Goal: Information Seeking & Learning: Learn about a topic

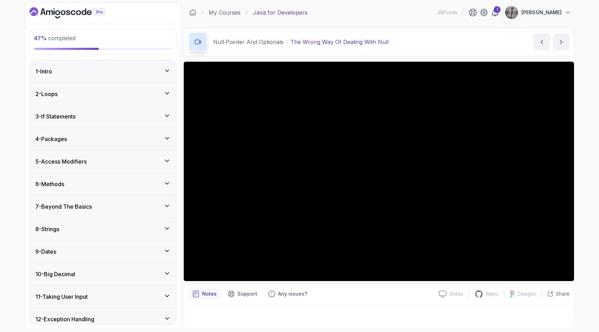
scroll to position [263, 0]
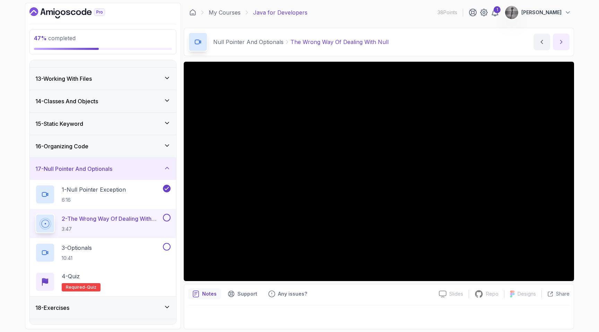
click at [562, 41] on icon "next content" at bounding box center [560, 41] width 7 height 7
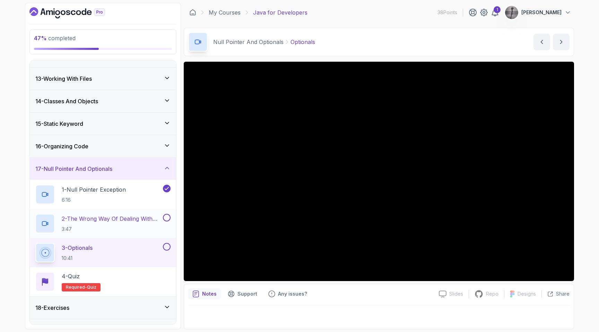
scroll to position [280, 0]
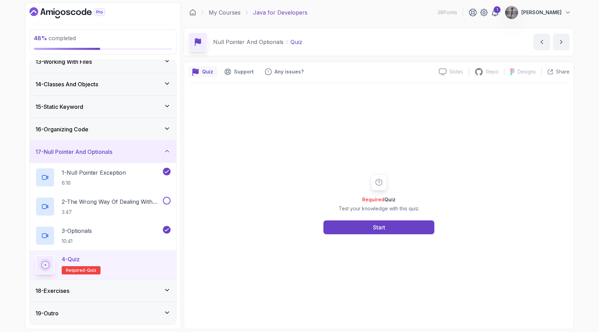
click at [532, 77] on div "Slides Slides not available Repo Repository not available Designs Design not av…" at bounding box center [501, 71] width 136 height 11
click at [517, 113] on div "Required Quiz Test your knowledge with this quiz. Start" at bounding box center [378, 203] width 381 height 241
click at [386, 230] on button "Start" at bounding box center [378, 227] width 111 height 14
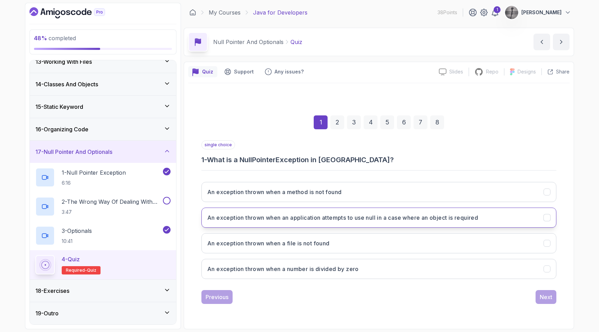
click at [351, 214] on h3 "An exception thrown when an application attempts to use null in a case where an…" at bounding box center [342, 217] width 271 height 8
click at [545, 292] on button "Next" at bounding box center [545, 297] width 21 height 14
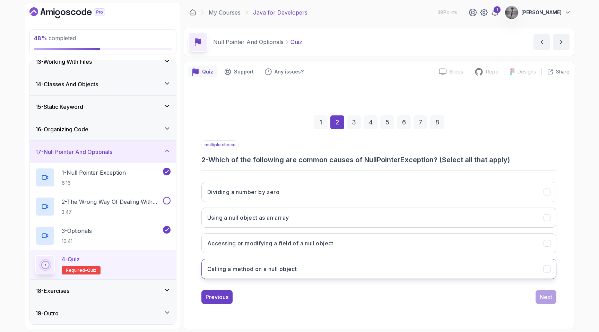
click at [313, 269] on button "Calling a method on a null object" at bounding box center [378, 269] width 355 height 20
click at [541, 299] on div "Next" at bounding box center [545, 297] width 12 height 8
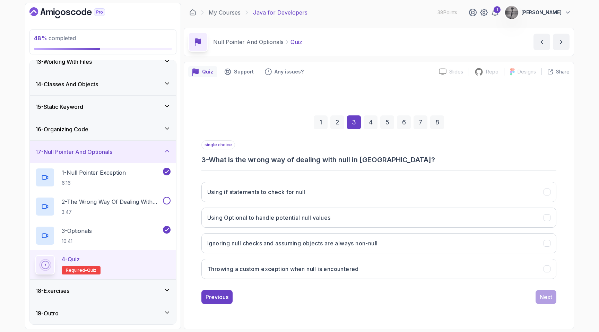
click at [218, 304] on div "1 2 3 4 5 6 7 8 single choice 3 - What is the wrong way of dealing with null in…" at bounding box center [378, 204] width 381 height 211
click at [218, 299] on div "Previous" at bounding box center [216, 297] width 23 height 8
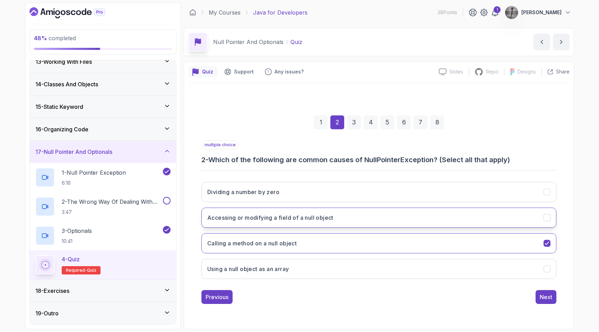
click at [264, 217] on h3 "Accessing or modifying a field of a null object" at bounding box center [270, 217] width 126 height 8
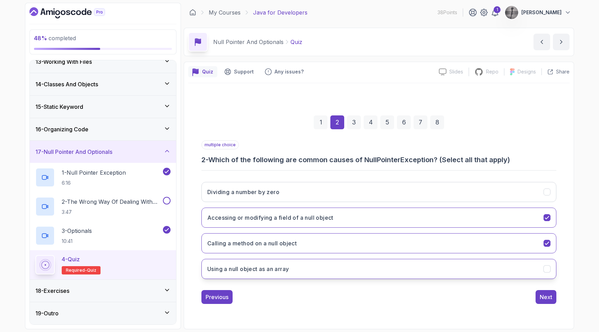
click at [270, 273] on button "Using a null object as an array" at bounding box center [378, 269] width 355 height 20
click at [550, 294] on div "Next" at bounding box center [545, 297] width 12 height 8
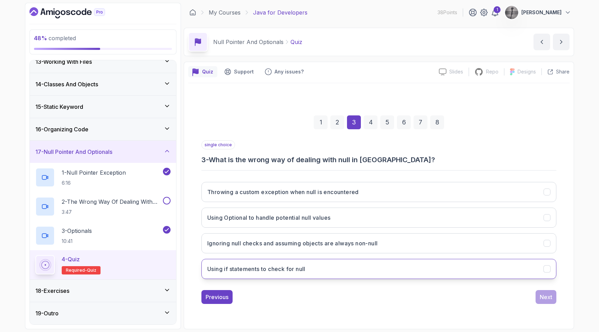
click at [298, 274] on button "Using if statements to check for null" at bounding box center [378, 269] width 355 height 20
click at [542, 303] on button "Next" at bounding box center [545, 297] width 21 height 14
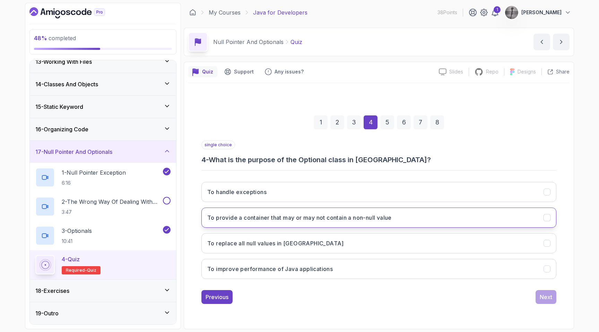
click at [391, 217] on h3 "To provide a container that may or may not contain a non-null value" at bounding box center [299, 217] width 184 height 8
click at [544, 296] on div "Next" at bounding box center [545, 297] width 12 height 8
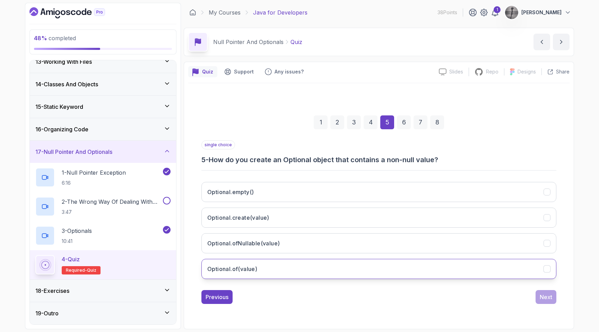
click at [316, 269] on button "Optional.of(value)" at bounding box center [378, 269] width 355 height 20
click at [544, 295] on div "Next" at bounding box center [545, 297] width 12 height 8
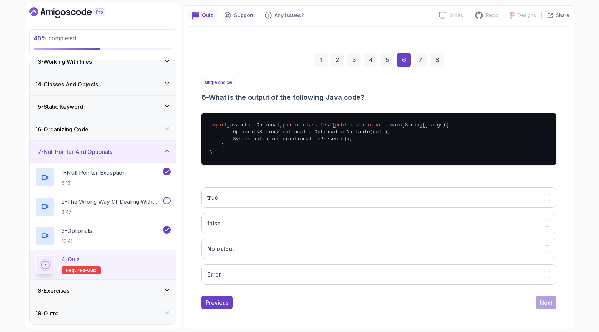
scroll to position [68, 0]
click at [342, 229] on button "false" at bounding box center [378, 223] width 355 height 20
click at [545, 305] on div "Next" at bounding box center [545, 302] width 12 height 8
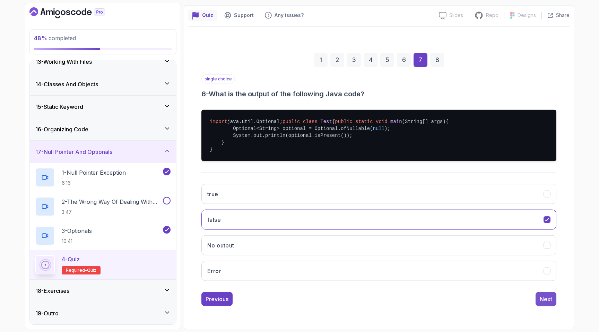
scroll to position [0, 0]
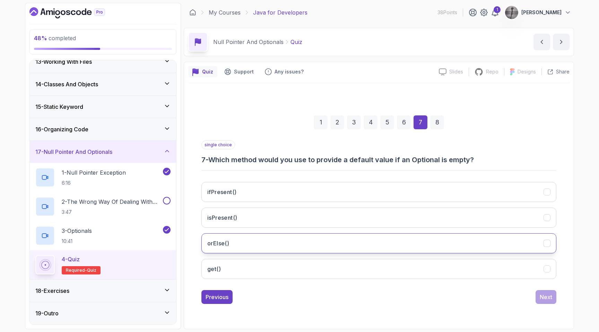
click at [324, 247] on button "orElse()" at bounding box center [378, 243] width 355 height 20
click at [547, 296] on div "Next" at bounding box center [545, 297] width 12 height 8
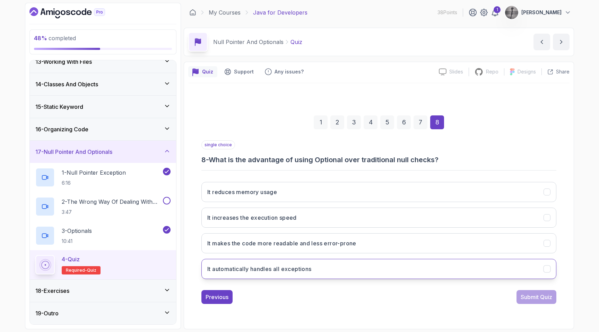
click at [291, 270] on h3 "It automatically handles all exceptions" at bounding box center [259, 269] width 104 height 8
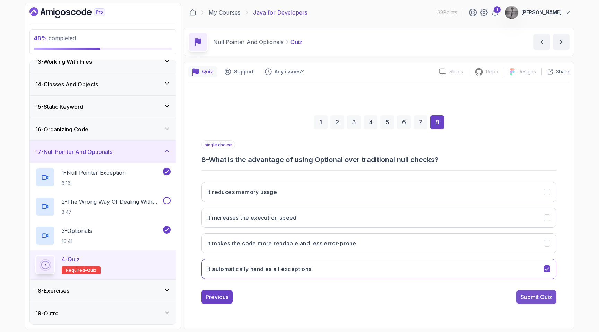
click at [539, 298] on div "Submit Quiz" at bounding box center [536, 297] width 32 height 8
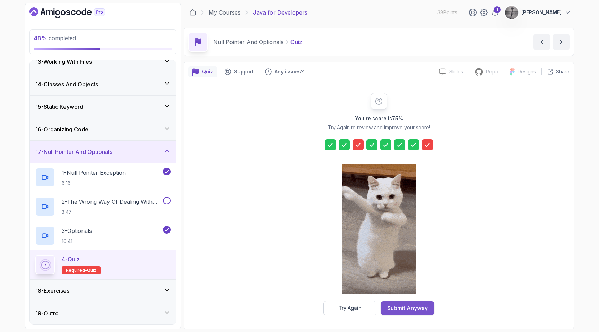
click at [403, 302] on button "Submit Anyway" at bounding box center [407, 308] width 54 height 14
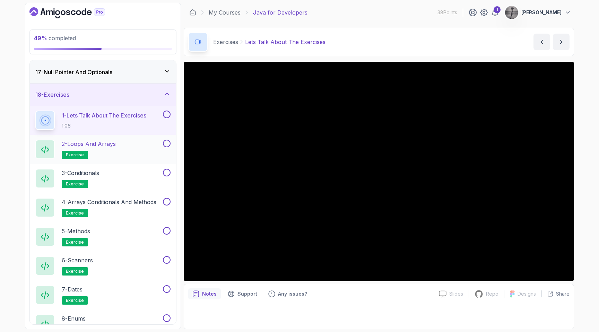
scroll to position [542, 0]
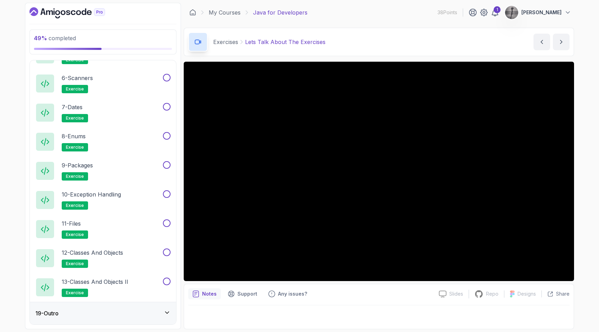
click at [139, 309] on div "19 - Outro" at bounding box center [102, 313] width 135 height 8
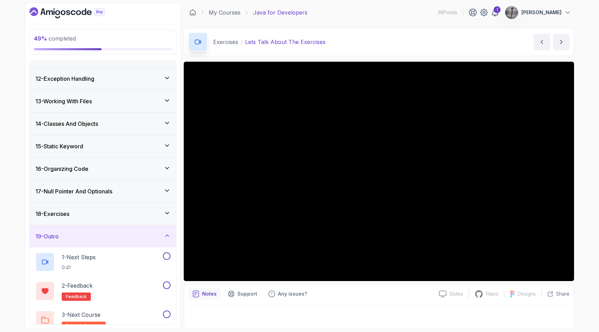
scroll to position [251, 0]
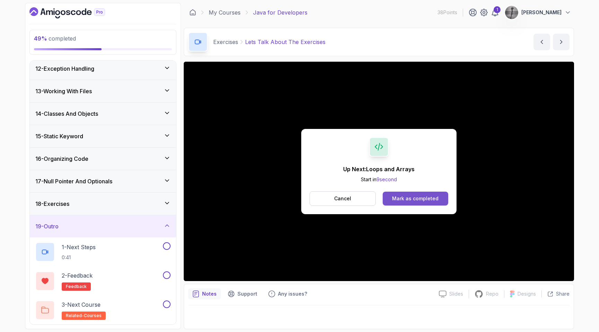
click at [402, 199] on div "Mark as completed" at bounding box center [415, 198] width 46 height 7
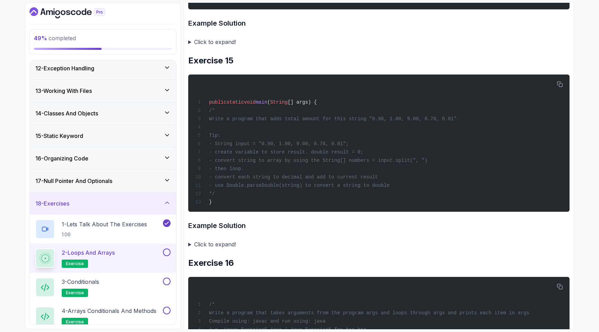
scroll to position [2647, 0]
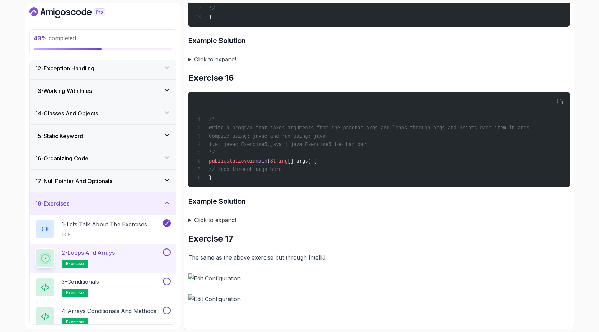
click at [226, 201] on h3 "Example Solution" at bounding box center [378, 201] width 381 height 11
click at [208, 222] on summary "Click to expand!" at bounding box center [378, 220] width 381 height 10
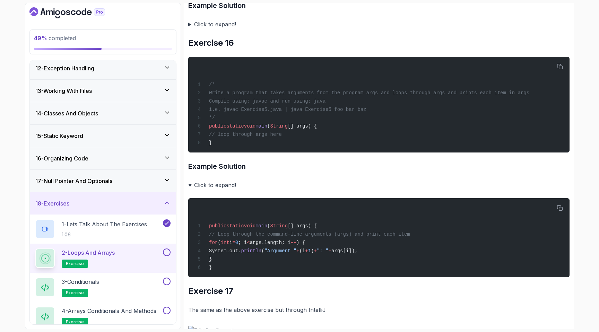
click at [96, 202] on div "18 - Exercises" at bounding box center [102, 203] width 135 height 8
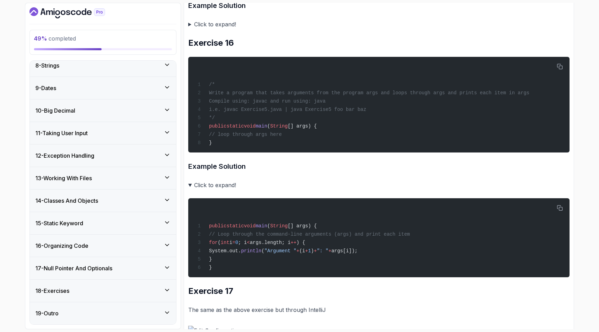
scroll to position [164, 0]
click at [94, 283] on div "18 - Exercises" at bounding box center [103, 291] width 146 height 22
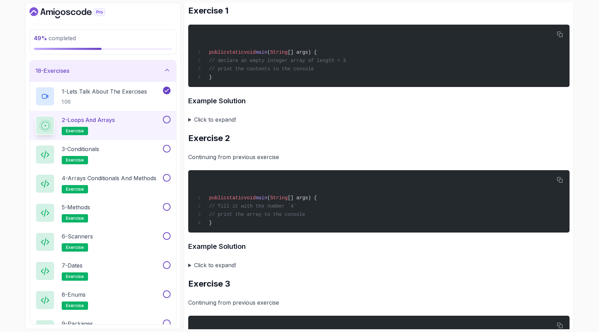
scroll to position [0, 0]
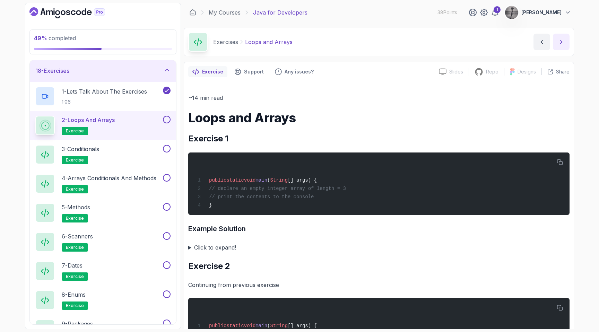
click at [562, 42] on icon "next content" at bounding box center [561, 41] width 2 height 3
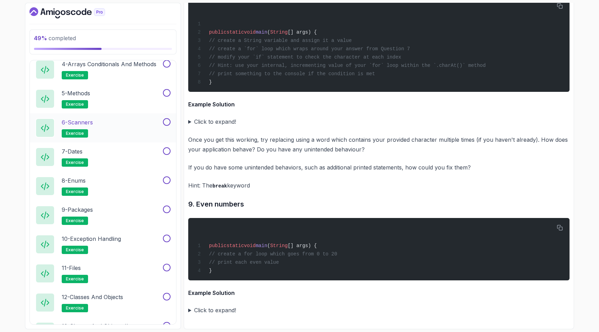
scroll to position [437, 0]
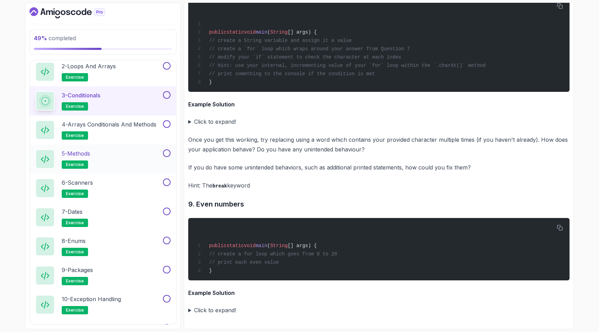
click at [86, 157] on p "5 - Methods" at bounding box center [76, 153] width 28 height 8
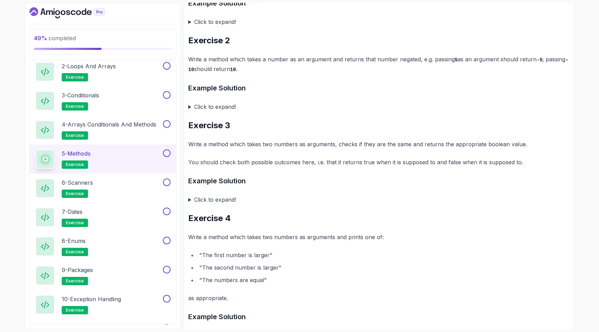
scroll to position [340, 0]
click at [214, 109] on summary "Click to expand!" at bounding box center [378, 107] width 381 height 10
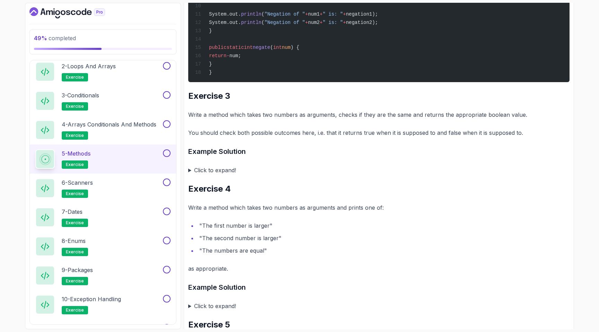
scroll to position [562, 0]
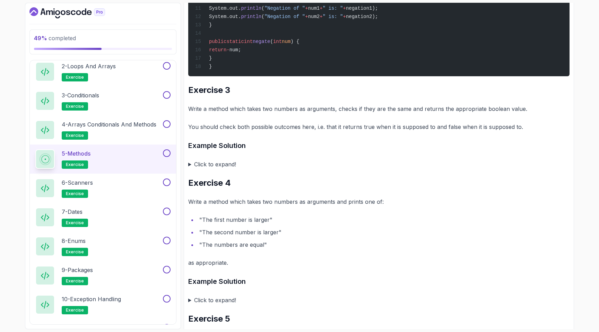
click at [207, 169] on summary "Click to expand!" at bounding box center [378, 164] width 381 height 10
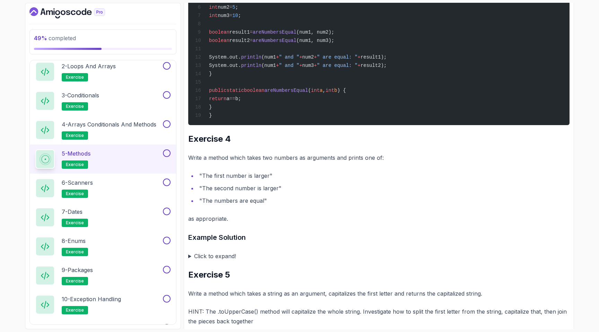
scroll to position [802, 0]
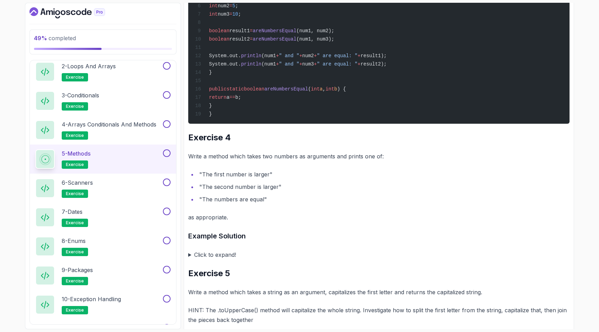
click at [209, 260] on summary "Click to expand!" at bounding box center [378, 255] width 381 height 10
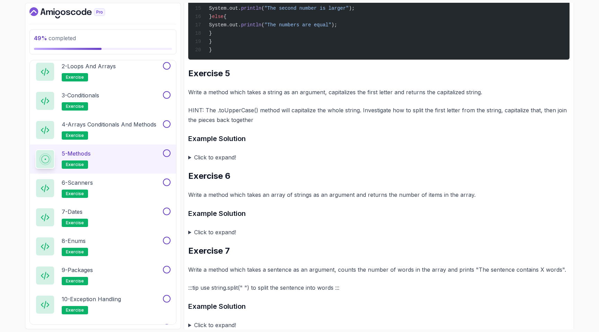
scroll to position [1216, 0]
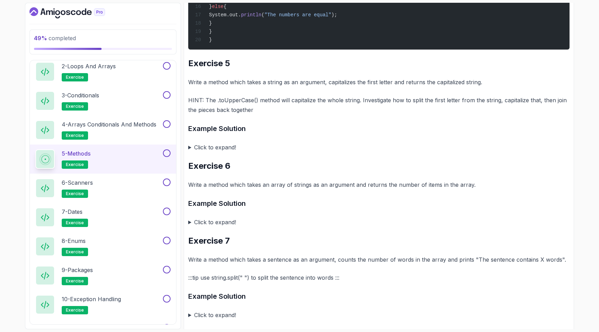
click at [195, 152] on summary "Click to expand!" at bounding box center [378, 147] width 381 height 10
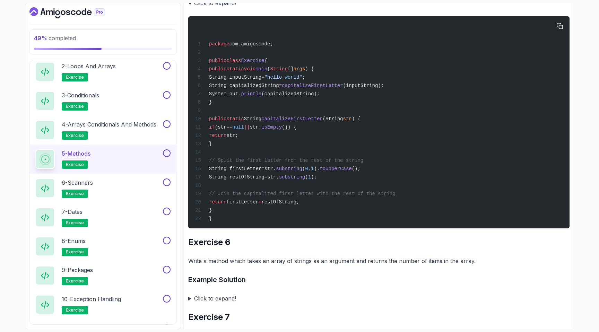
scroll to position [1472, 0]
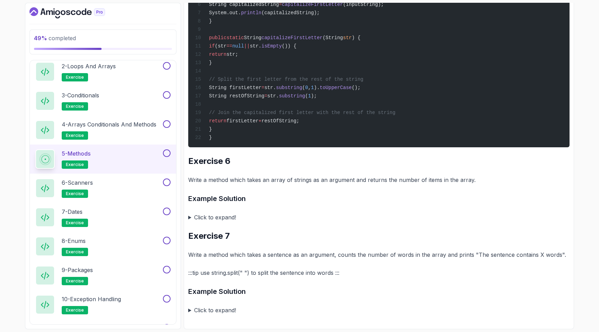
click at [209, 218] on summary "Click to expand!" at bounding box center [378, 217] width 381 height 10
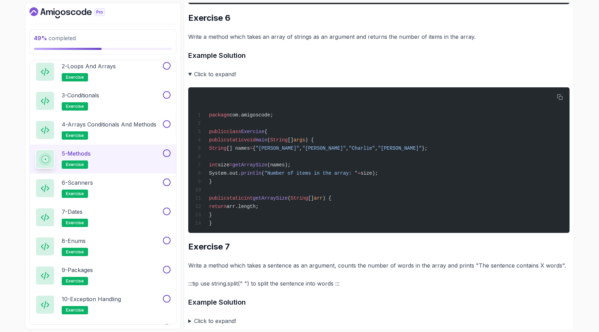
scroll to position [1631, 0]
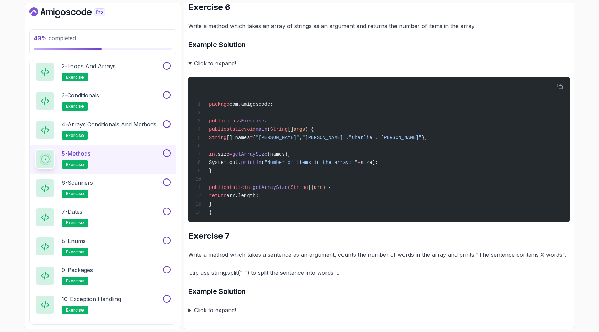
click at [191, 309] on summary "Click to expand!" at bounding box center [378, 310] width 381 height 10
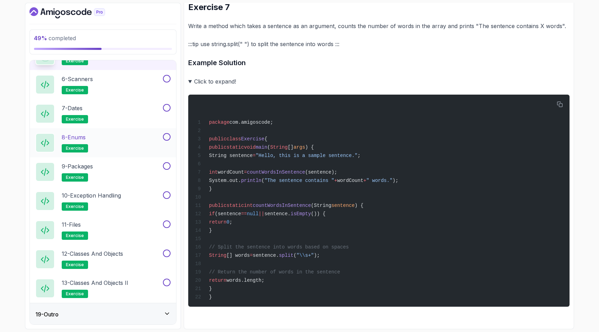
scroll to position [542, 0]
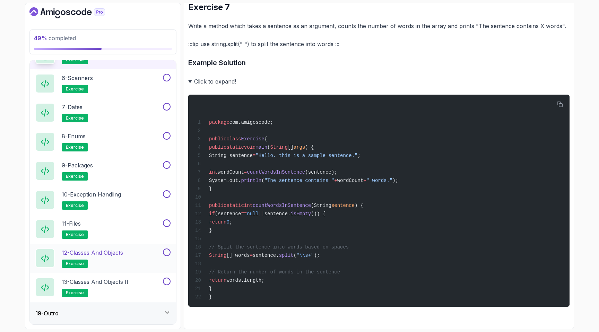
click at [100, 255] on p "12 - Classes and Objects" at bounding box center [92, 252] width 61 height 8
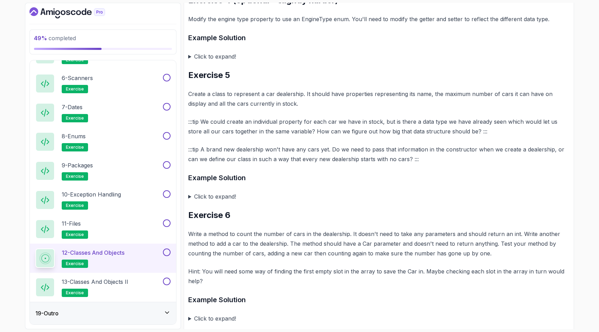
scroll to position [814, 0]
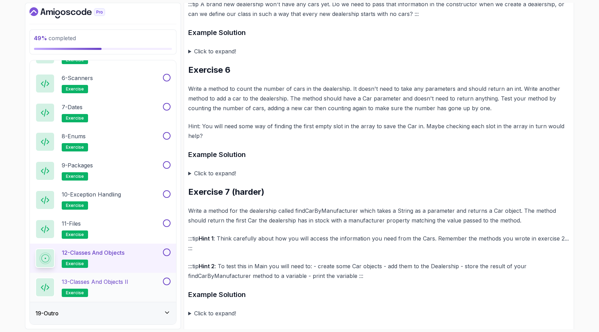
click at [118, 294] on h2 "13 - Classes and Objects II exercise" at bounding box center [95, 287] width 67 height 19
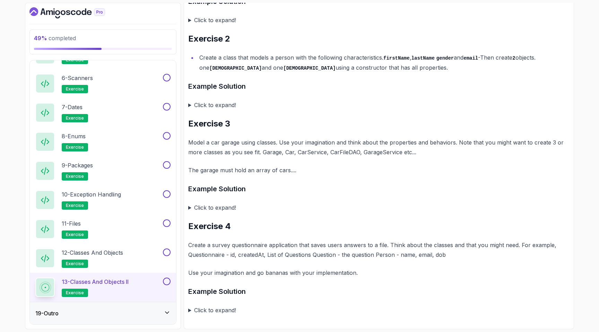
scroll to position [429, 0]
click at [118, 287] on h2 "13 - Classes and Objects II exercise" at bounding box center [95, 287] width 67 height 19
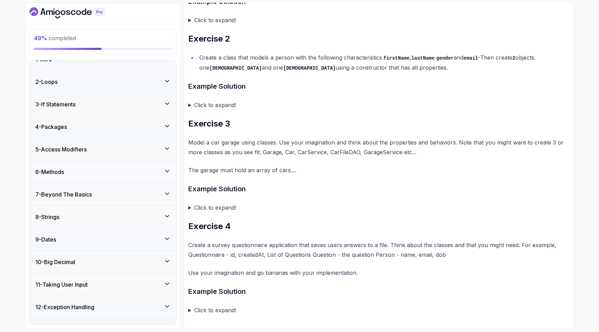
scroll to position [0, 0]
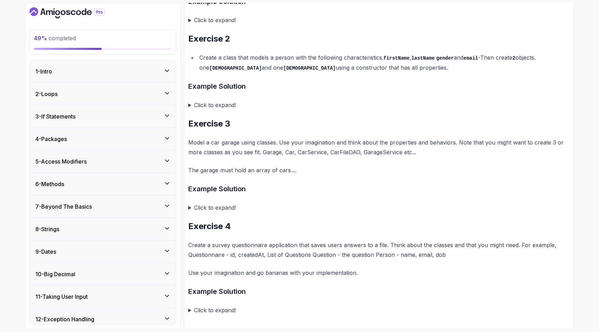
click at [65, 12] on icon "Dashboard" at bounding box center [63, 12] width 5 height 5
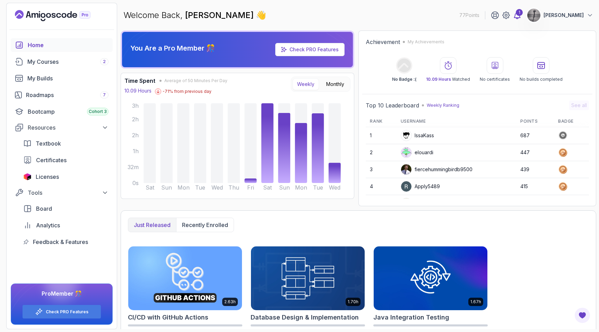
click at [517, 15] on icon at bounding box center [517, 15] width 8 height 8
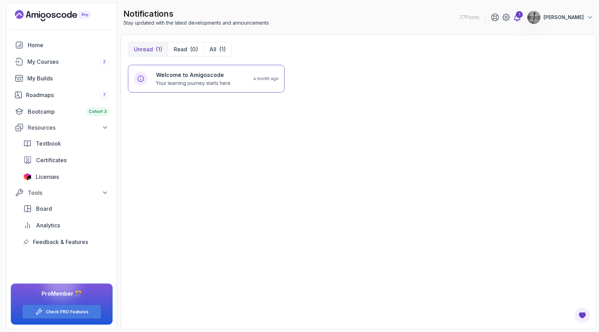
click at [514, 20] on icon at bounding box center [517, 17] width 8 height 8
click at [40, 62] on div "My Courses 2" at bounding box center [67, 62] width 81 height 8
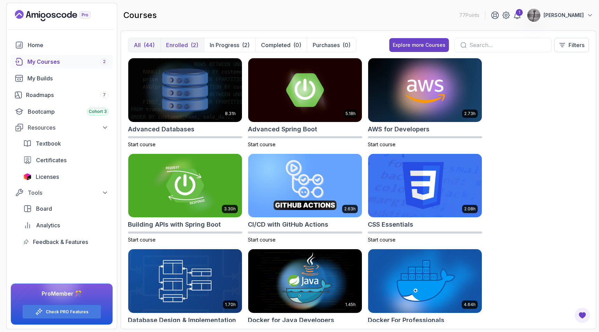
click at [180, 46] on p "Enrolled" at bounding box center [177, 45] width 22 height 8
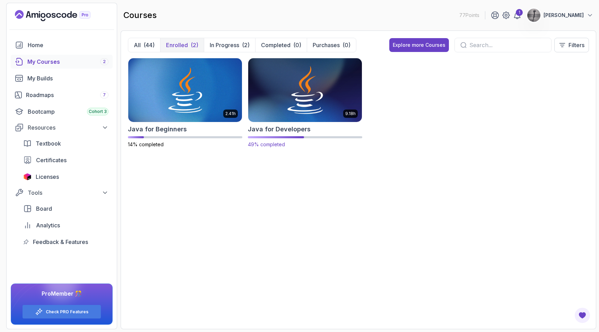
click at [299, 96] on img at bounding box center [304, 89] width 119 height 67
click at [43, 96] on div "Roadmaps 7" at bounding box center [67, 95] width 82 height 8
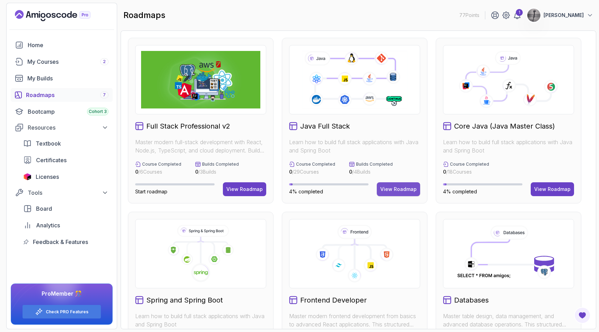
click at [392, 188] on div "View Roadmap" at bounding box center [398, 189] width 36 height 7
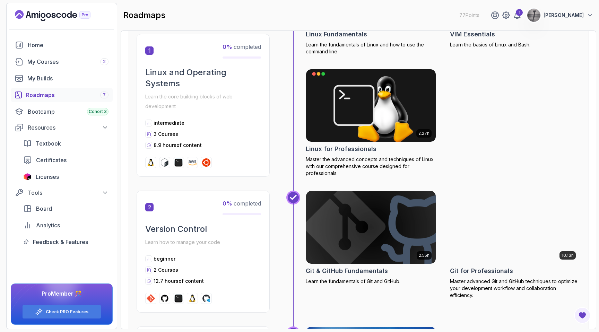
scroll to position [220, 0]
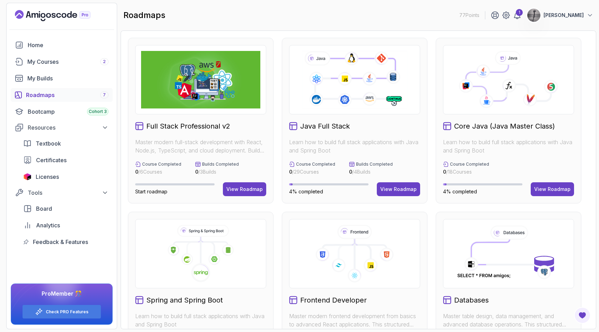
click at [510, 101] on icon at bounding box center [508, 80] width 119 height 58
click at [551, 189] on div "View Roadmap" at bounding box center [552, 189] width 36 height 7
click at [39, 47] on div "Home" at bounding box center [68, 45] width 81 height 8
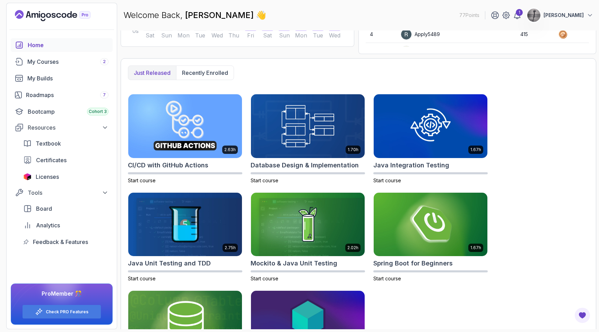
scroll to position [211, 0]
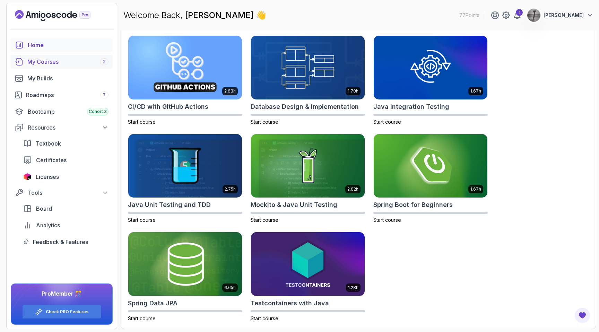
click at [42, 63] on div "My Courses 2" at bounding box center [67, 62] width 81 height 8
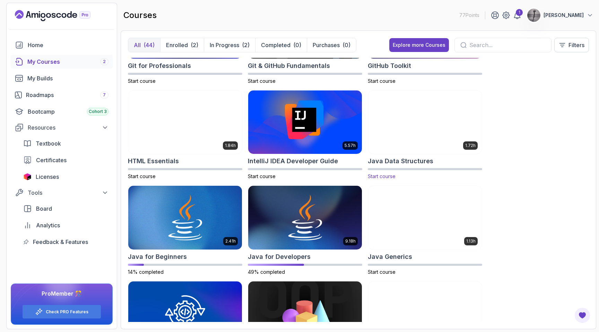
scroll to position [345, 0]
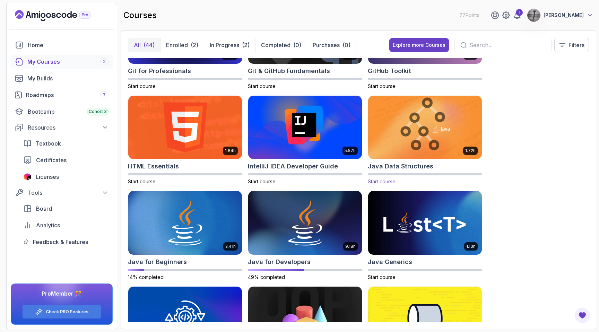
click at [428, 121] on img at bounding box center [424, 127] width 119 height 67
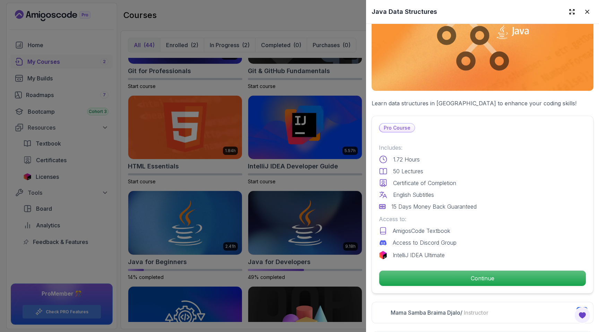
scroll to position [0, 0]
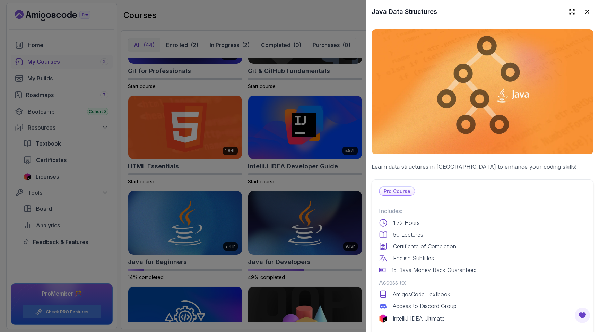
click at [462, 124] on img at bounding box center [482, 91] width 222 height 125
click at [340, 145] on div at bounding box center [299, 166] width 599 height 332
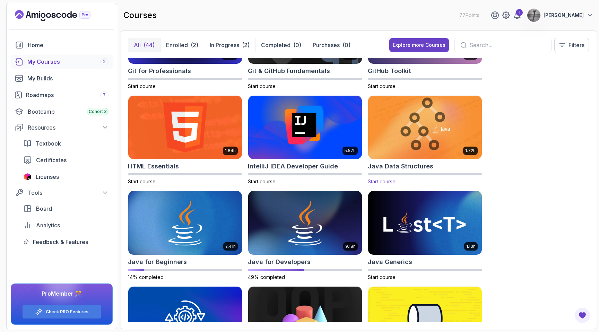
click at [408, 133] on img at bounding box center [424, 127] width 119 height 67
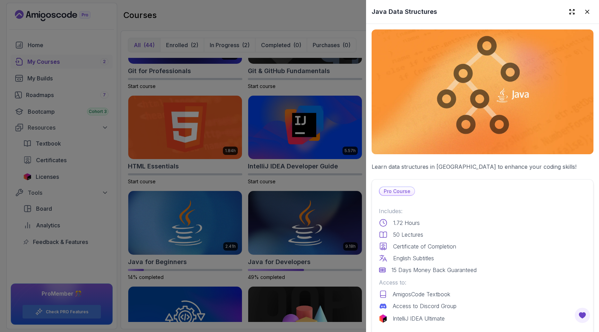
click at [284, 152] on div at bounding box center [299, 166] width 599 height 332
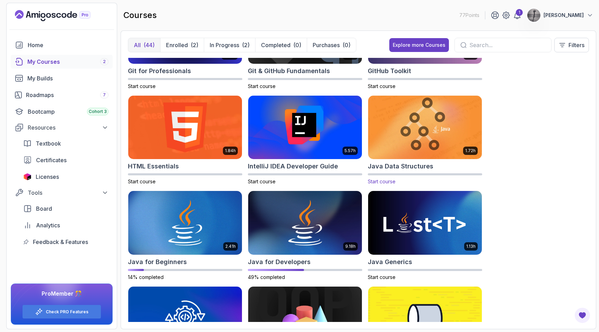
click at [379, 180] on span "Start course" at bounding box center [382, 181] width 28 height 6
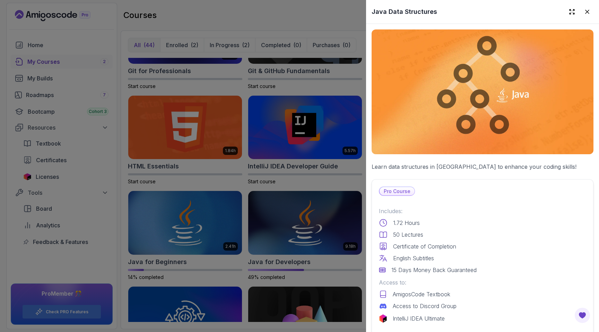
click at [395, 194] on p "Pro Course" at bounding box center [396, 191] width 35 height 8
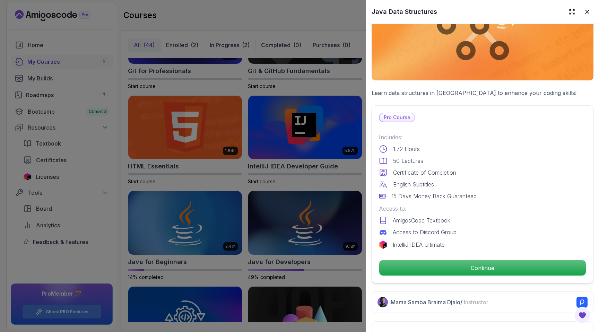
scroll to position [76, 0]
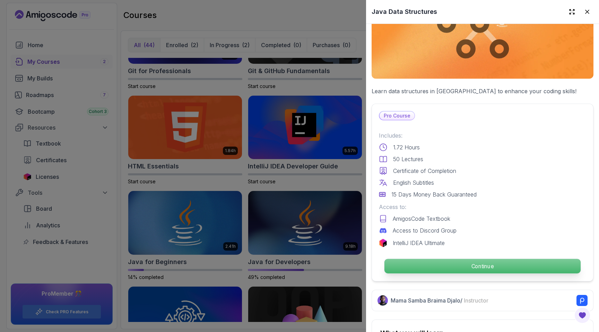
click at [455, 258] on button "Continue" at bounding box center [482, 265] width 197 height 15
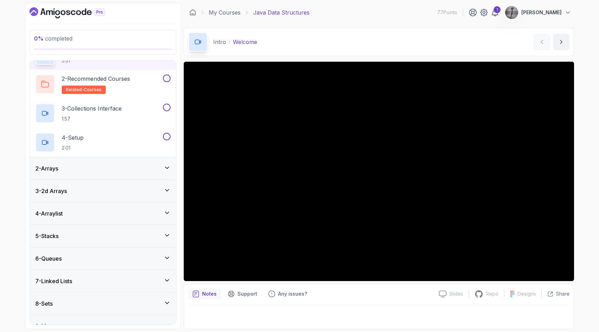
scroll to position [78, 0]
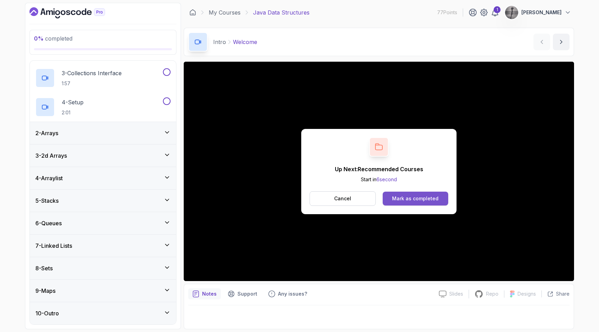
click at [403, 195] on div "Mark as completed" at bounding box center [415, 198] width 46 height 7
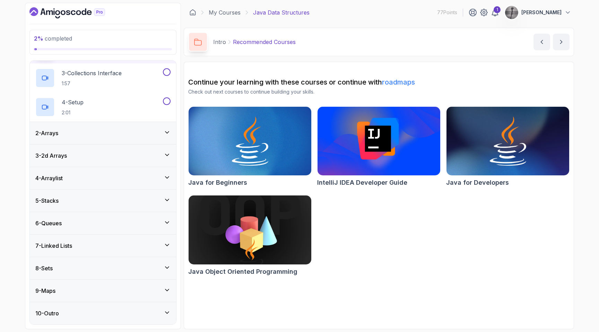
click at [229, 41] on icon at bounding box center [229, 41] width 7 height 7
click at [554, 44] on button "next content" at bounding box center [561, 42] width 17 height 17
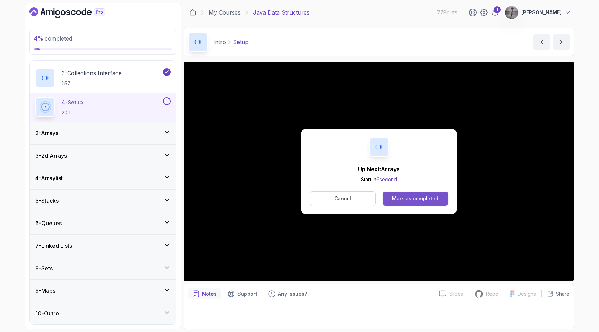
click at [414, 194] on button "Mark as completed" at bounding box center [415, 199] width 65 height 14
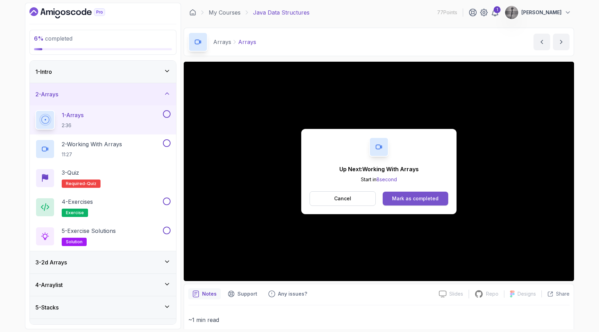
click at [419, 199] on div "Mark as completed" at bounding box center [415, 198] width 46 height 7
